Goal: Communication & Community: Ask a question

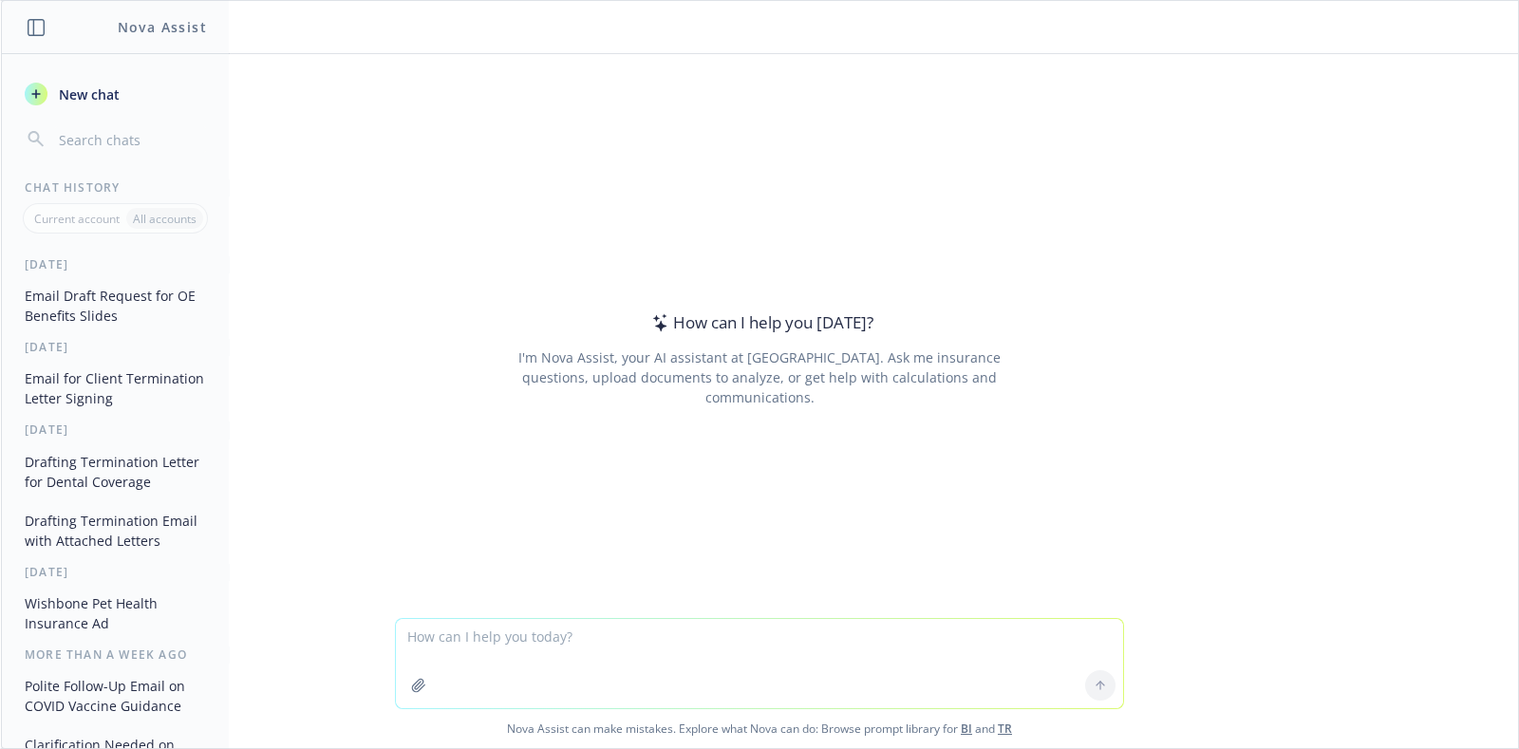
click at [574, 641] on textarea at bounding box center [759, 663] width 727 height 89
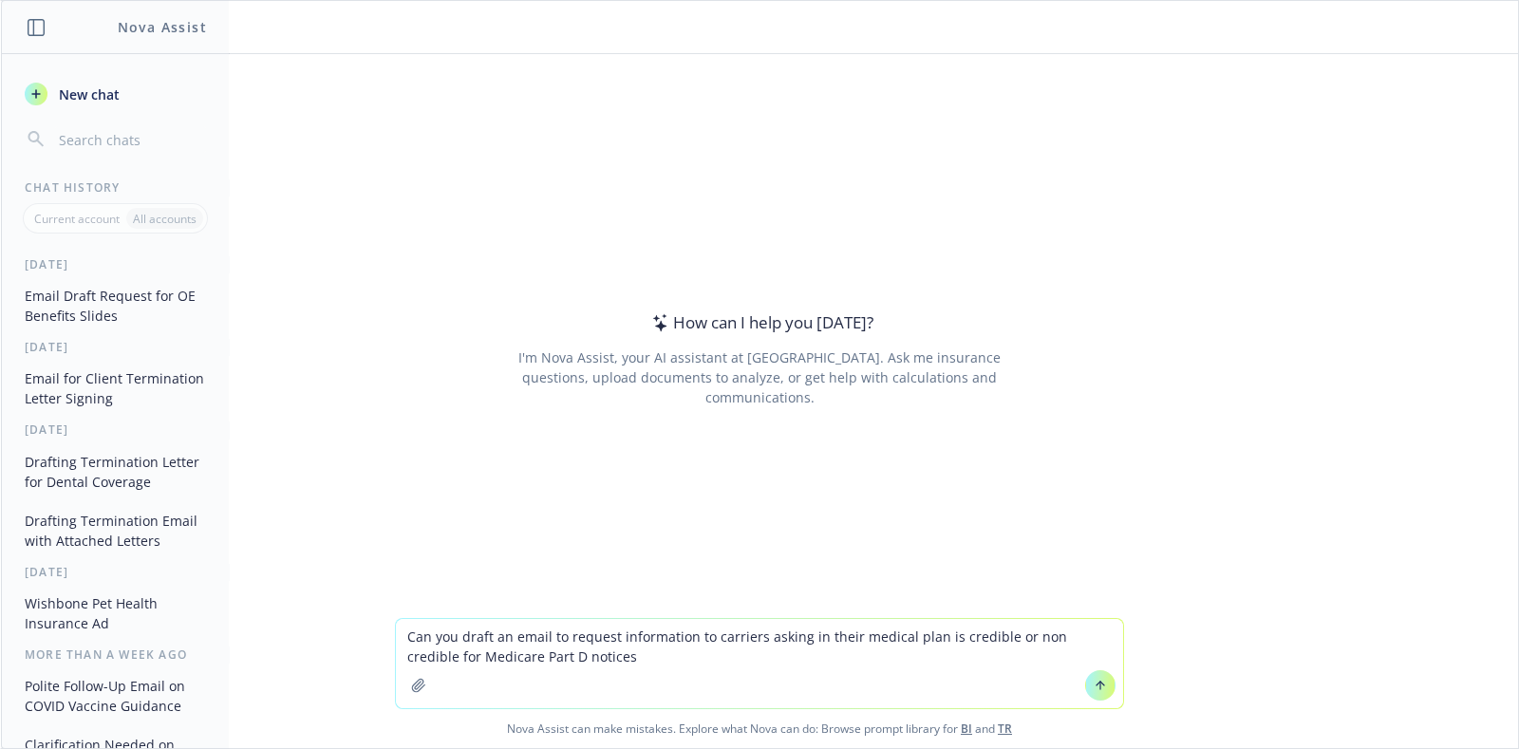
type textarea "Can you draft an email to request information to carriers asking in their medic…"
click at [791, 517] on div "How can I help you [DATE]? I'm Nova Assist, your AI assistant at Newfront. Ask …" at bounding box center [759, 358] width 729 height 427
drag, startPoint x: 1061, startPoint y: 671, endPoint x: 1098, endPoint y: 692, distance: 42.5
click at [1063, 671] on textarea "Can you draft an email to request information to carriers asking in their medic…" at bounding box center [759, 663] width 727 height 89
click at [1098, 692] on button at bounding box center [1100, 685] width 30 height 30
